Goal: Information Seeking & Learning: Learn about a topic

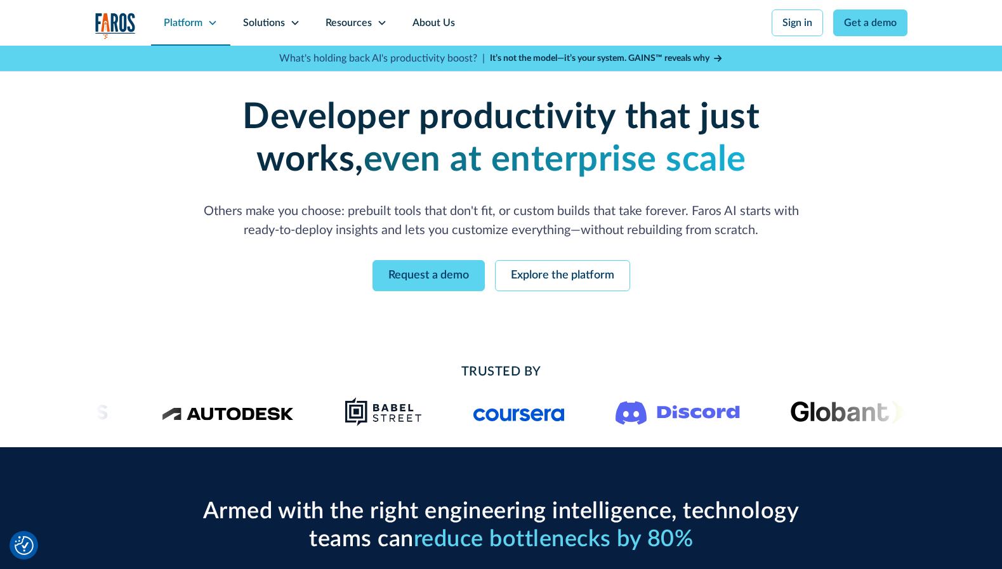
click at [214, 23] on icon at bounding box center [213, 23] width 10 height 10
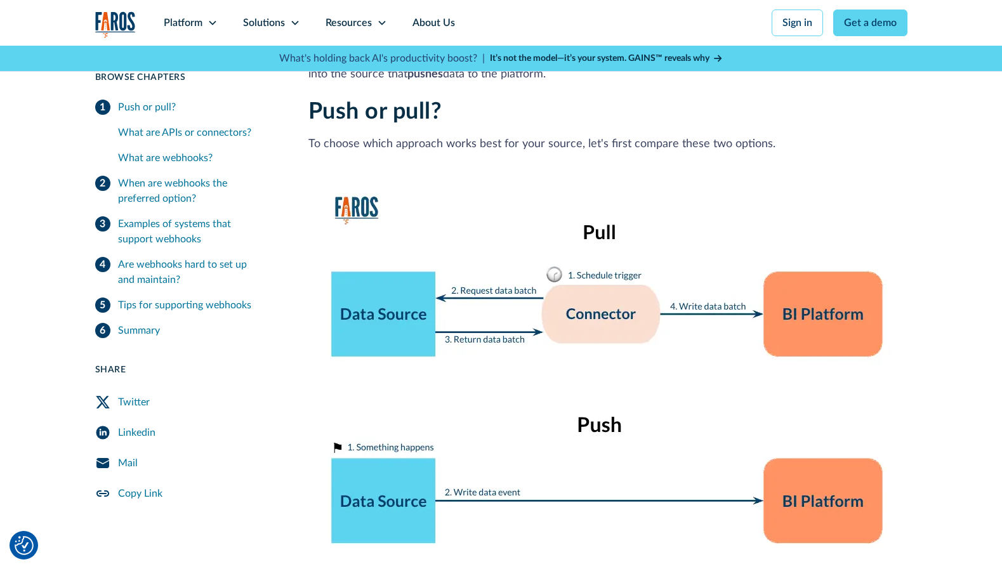
scroll to position [3980, 0]
